Goal: Find specific page/section: Find specific page/section

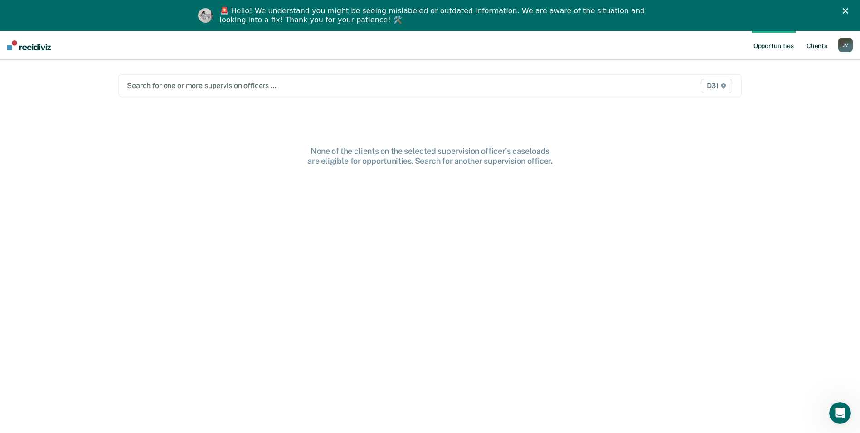
click at [812, 42] on link "Client s" at bounding box center [817, 45] width 24 height 29
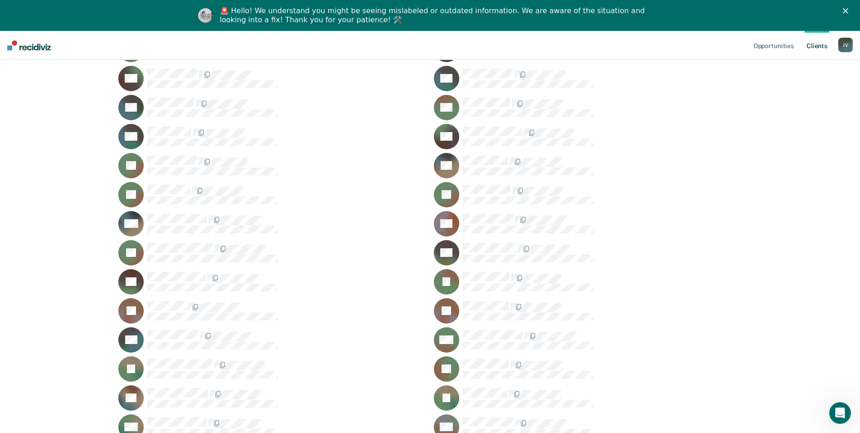
scroll to position [816, 0]
